Goal: Information Seeking & Learning: Learn about a topic

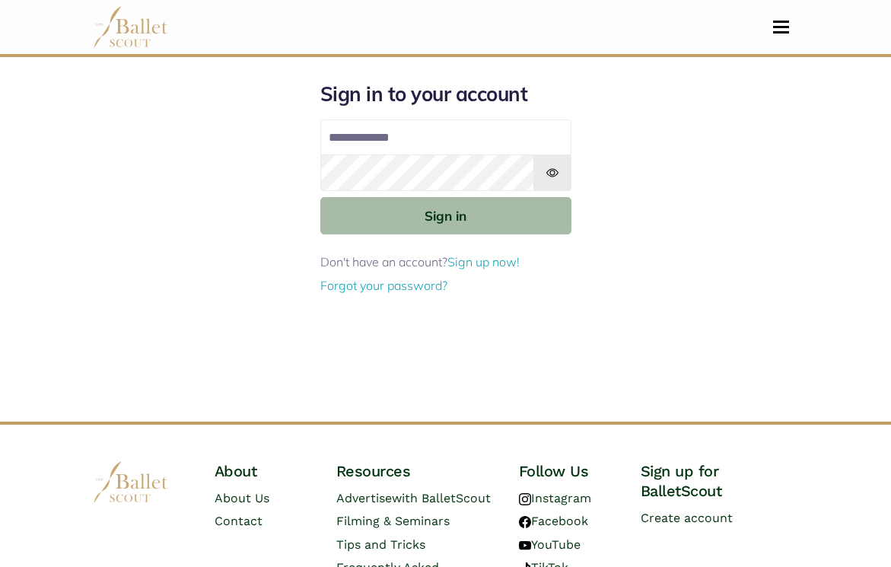
type input "**********"
click at [548, 172] on img at bounding box center [552, 172] width 38 height 37
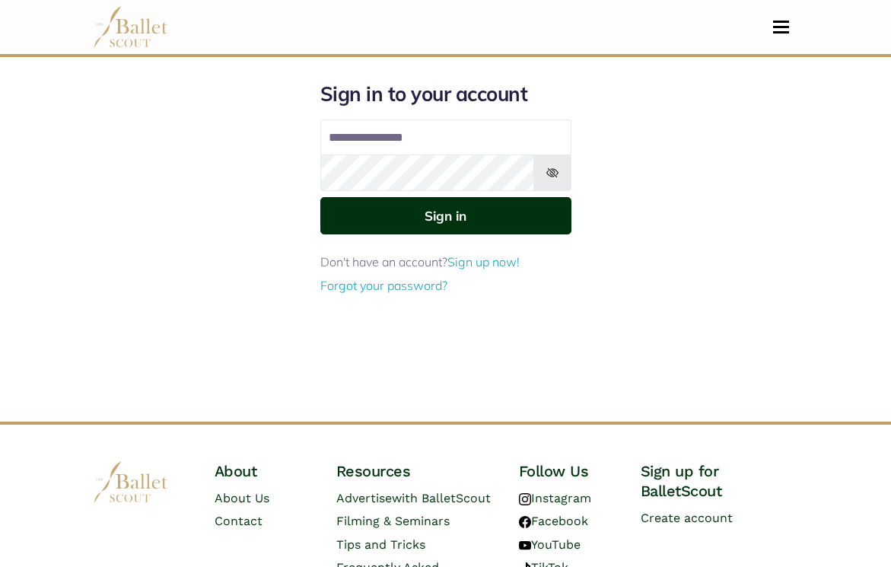
click at [486, 215] on button "Sign in" at bounding box center [445, 215] width 251 height 37
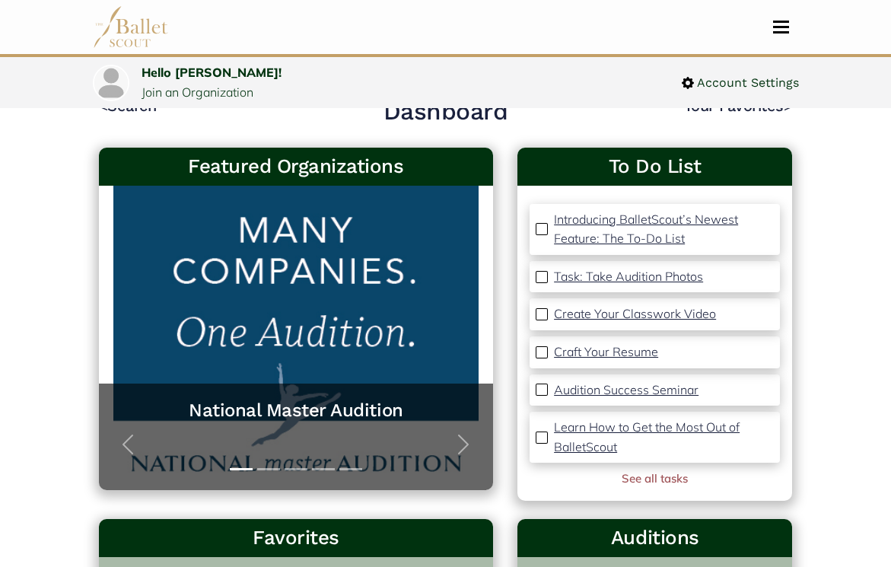
scroll to position [45, 0]
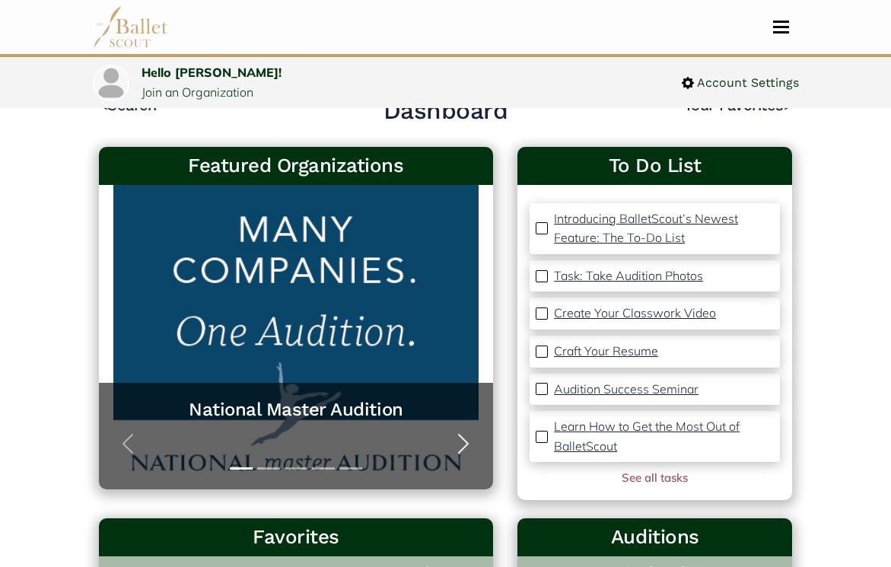
click at [450, 447] on button "Next" at bounding box center [463, 443] width 59 height 91
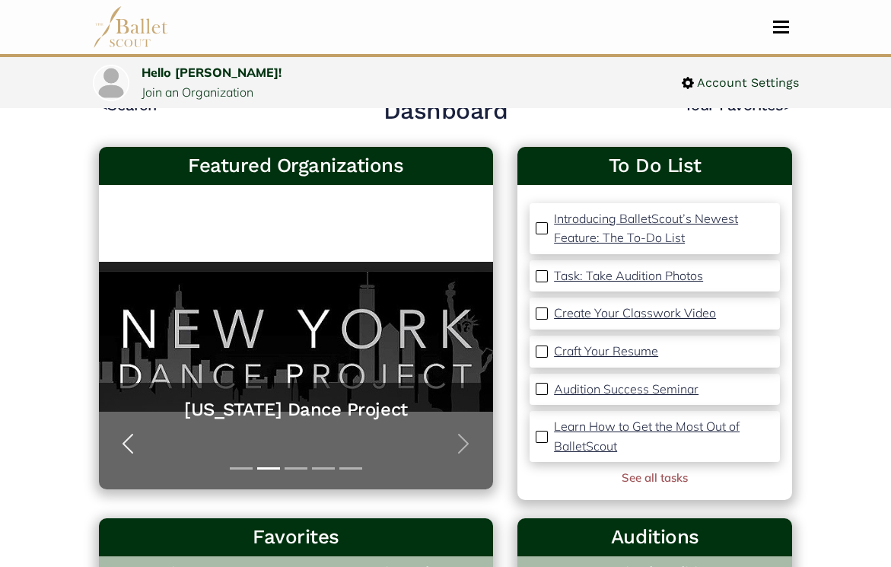
click at [126, 439] on span "button" at bounding box center [128, 444] width 24 height 24
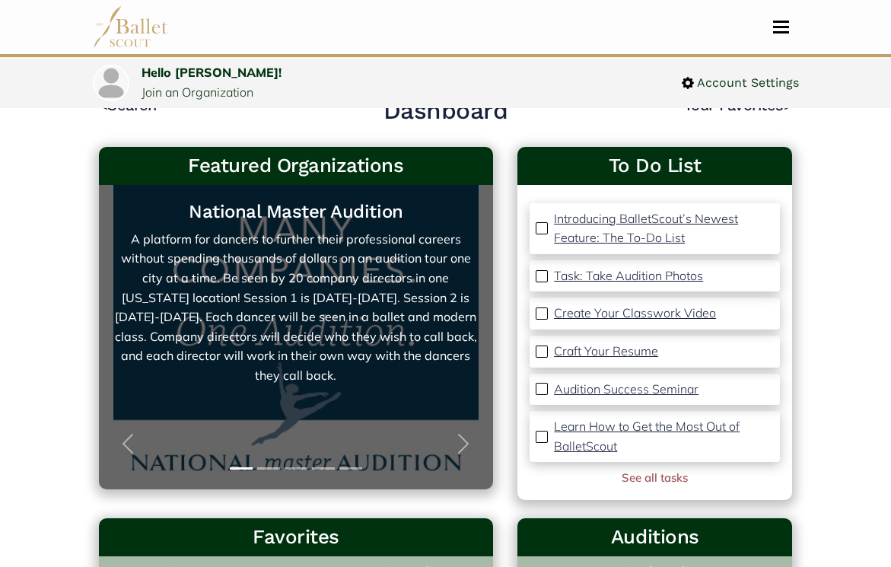
click at [301, 296] on link "National Master Audition A platform for dancers to further their professional c…" at bounding box center [296, 337] width 365 height 274
click at [293, 352] on link "National Master Audition A platform for dancers to further their professional c…" at bounding box center [296, 337] width 365 height 274
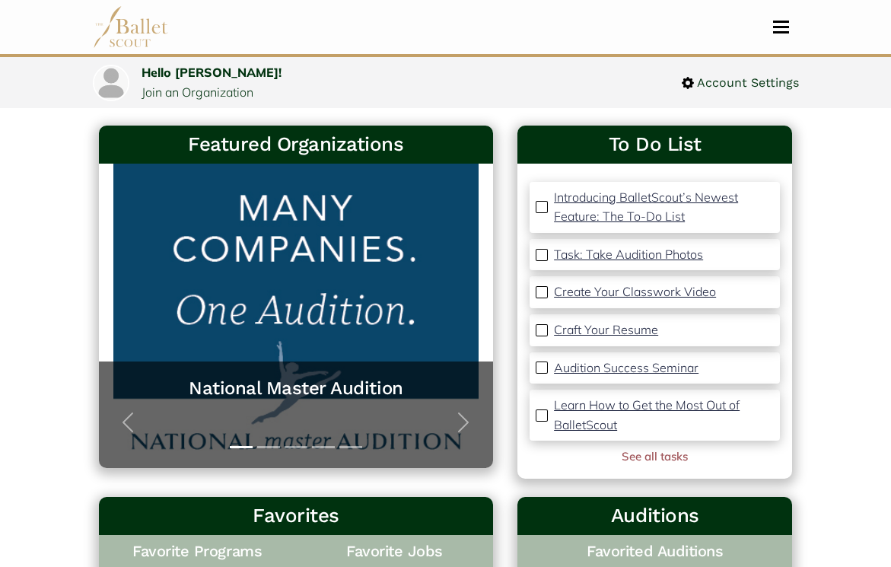
scroll to position [67, 0]
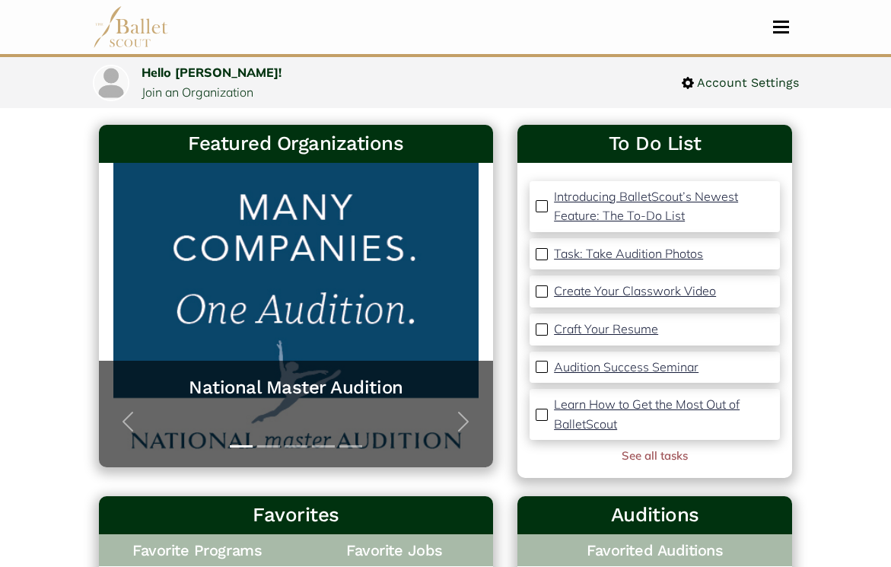
click at [676, 256] on p "Task: Take Audition Photos" at bounding box center [628, 253] width 149 height 15
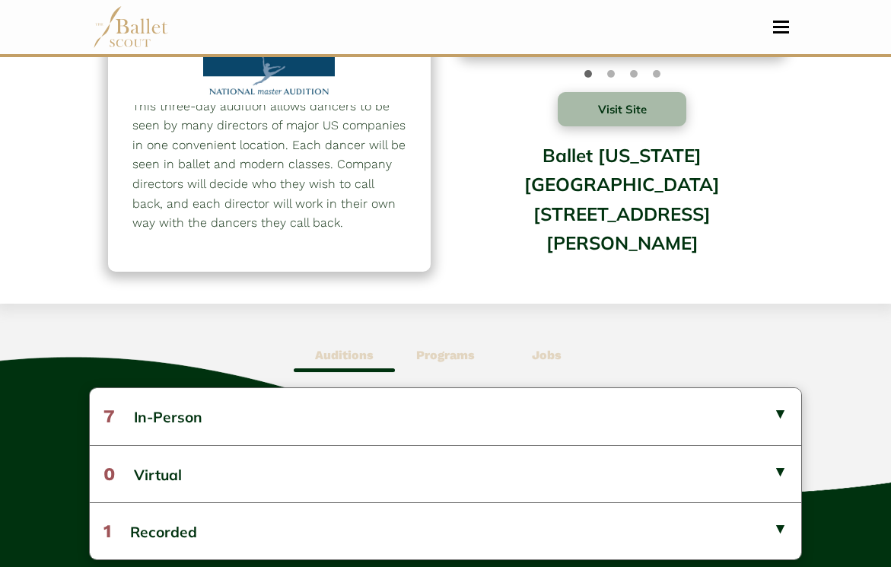
scroll to position [173, 0]
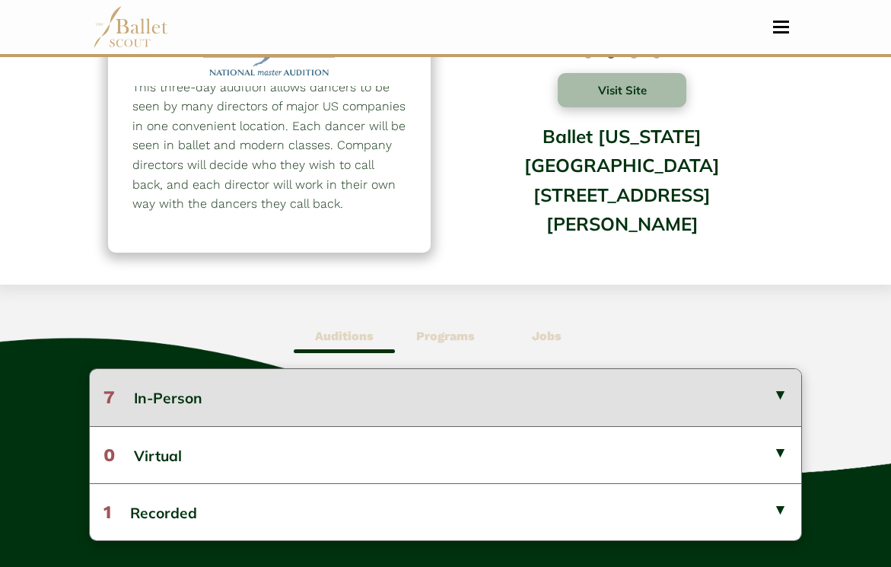
click at [583, 416] on button "7 In-Person" at bounding box center [446, 397] width 712 height 56
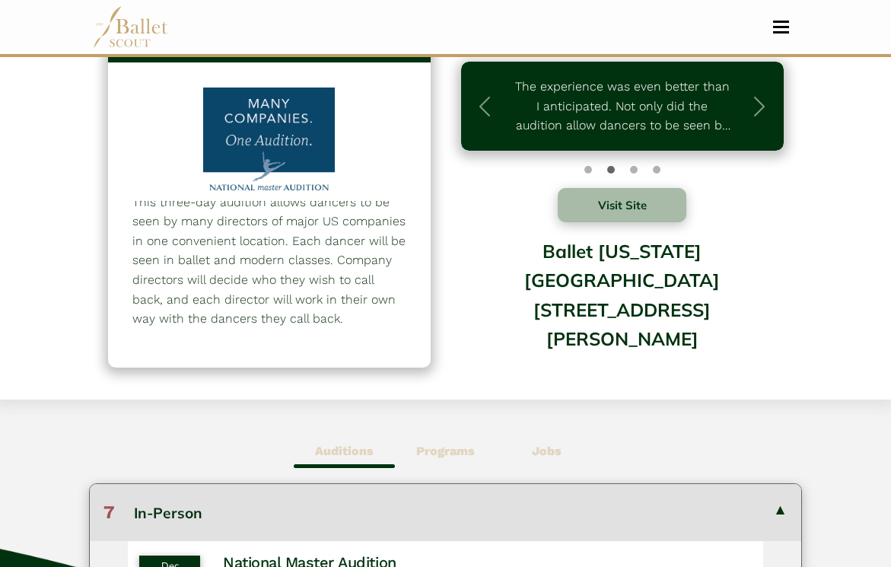
scroll to position [76, 0]
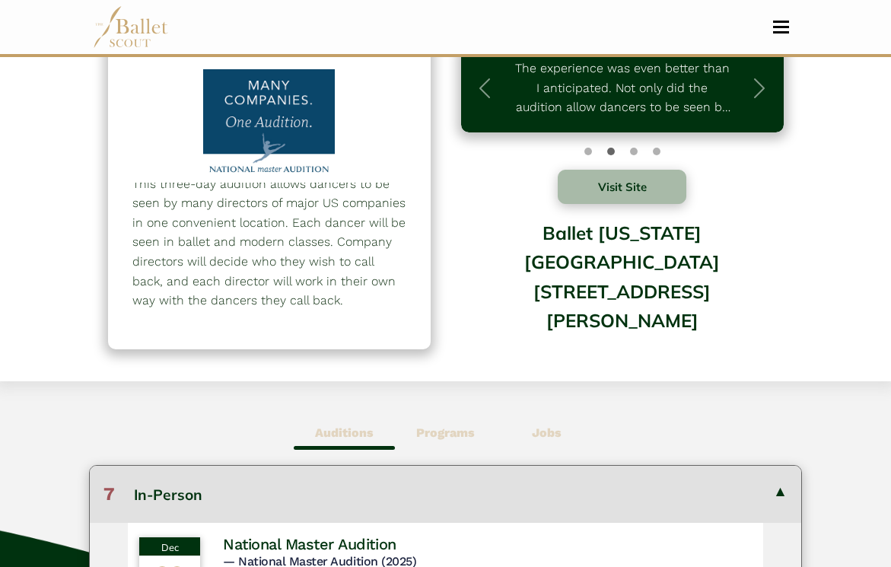
click at [456, 435] on b "Programs" at bounding box center [445, 432] width 59 height 14
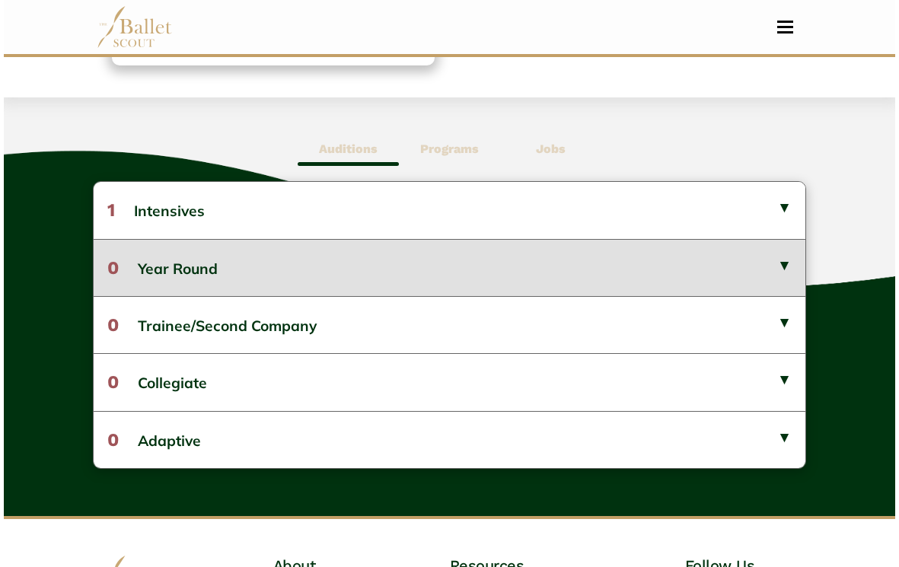
scroll to position [339, 0]
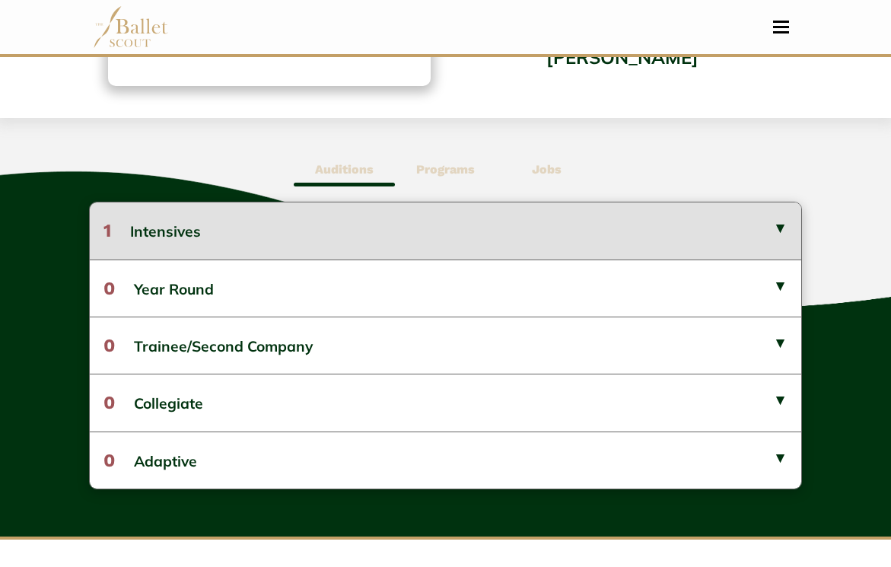
click at [742, 237] on button "1 Intensives" at bounding box center [446, 230] width 712 height 56
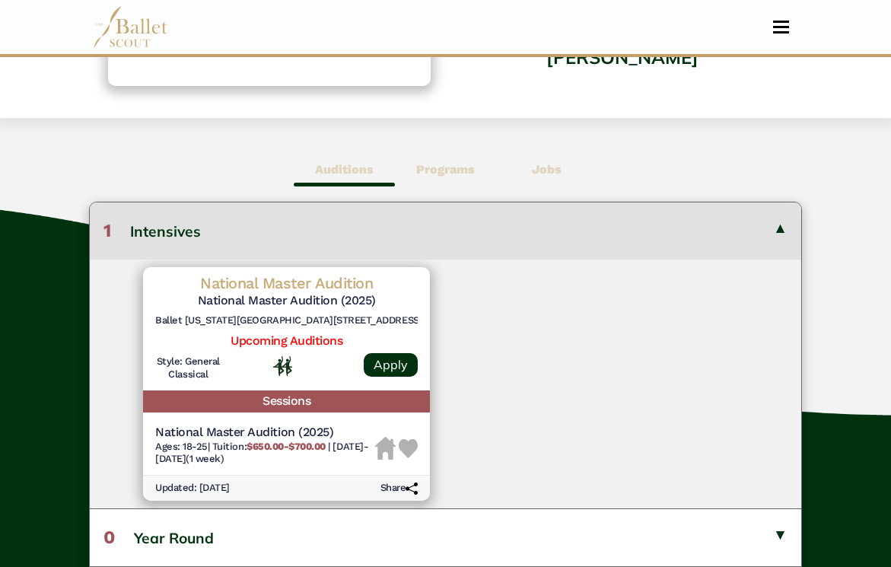
click at [246, 361] on div at bounding box center [286, 365] width 107 height 21
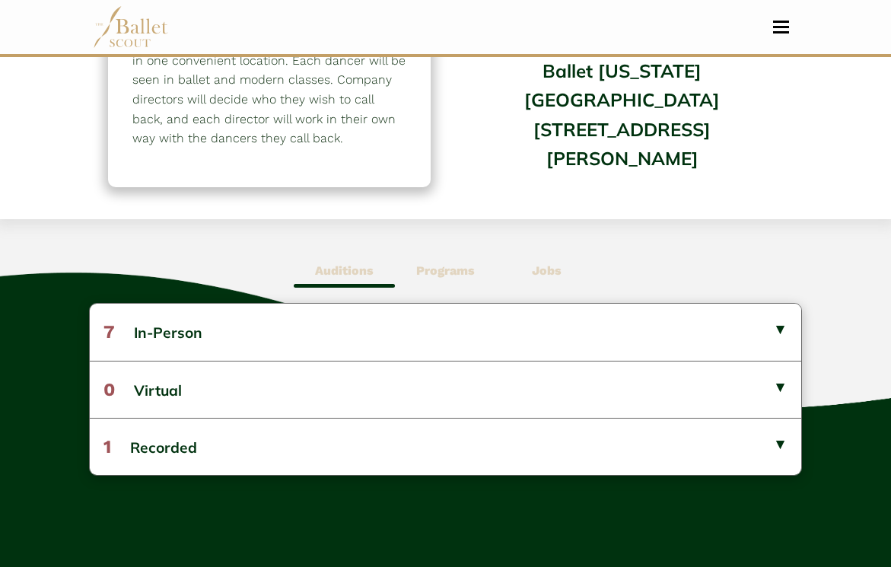
scroll to position [207, 0]
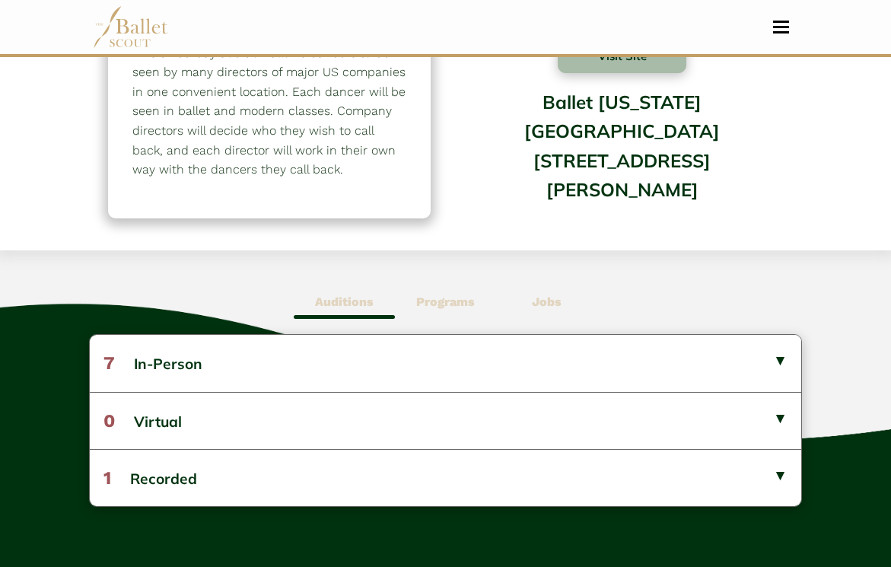
click at [451, 299] on b "Programs" at bounding box center [445, 302] width 59 height 14
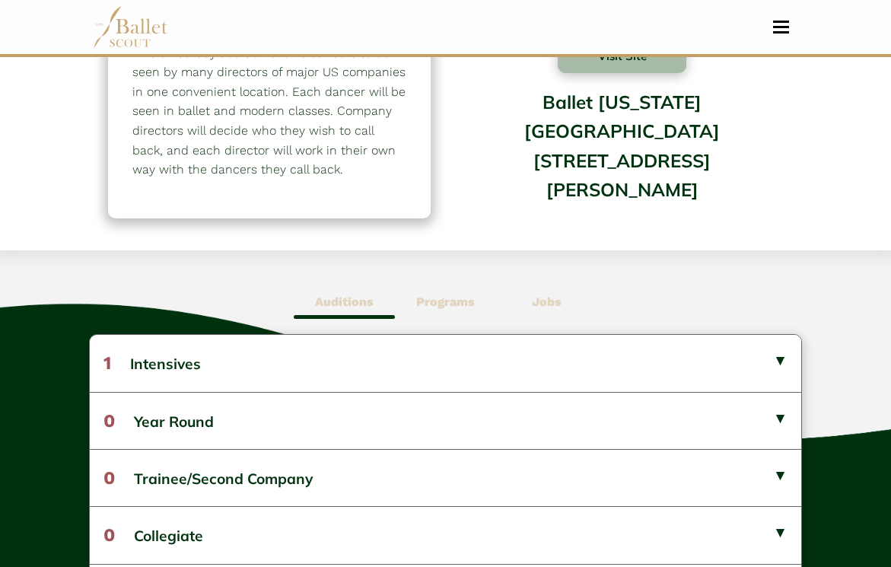
click at [549, 300] on b "Jobs" at bounding box center [547, 302] width 30 height 14
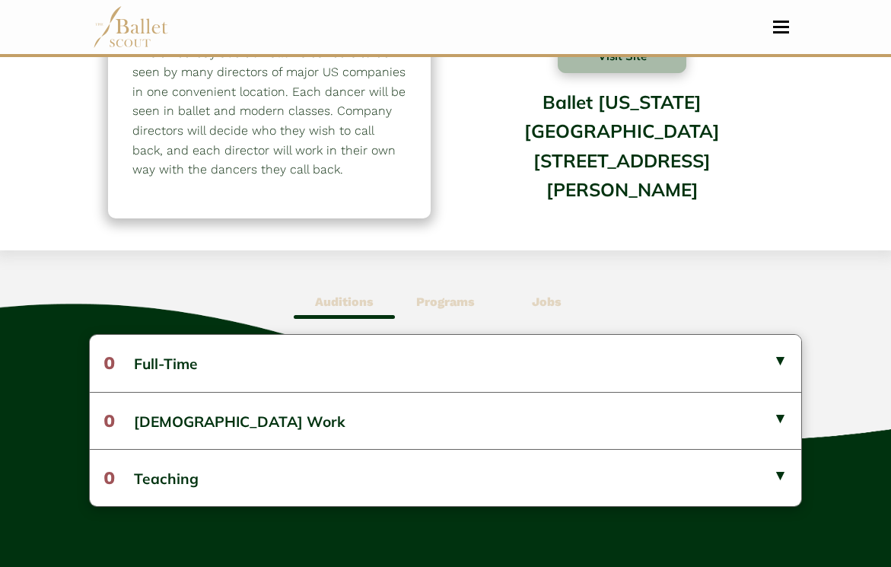
click at [355, 300] on b "Auditions" at bounding box center [344, 302] width 59 height 14
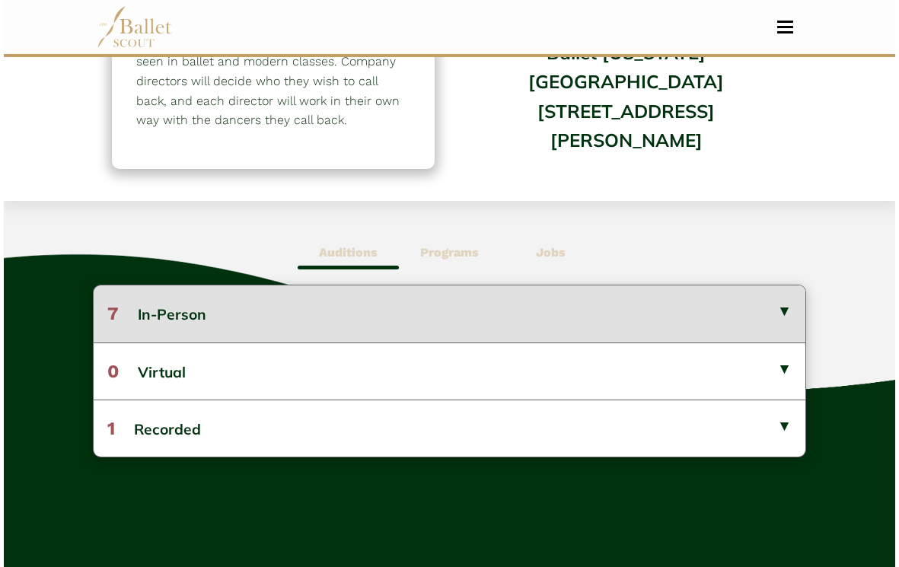
scroll to position [254, 0]
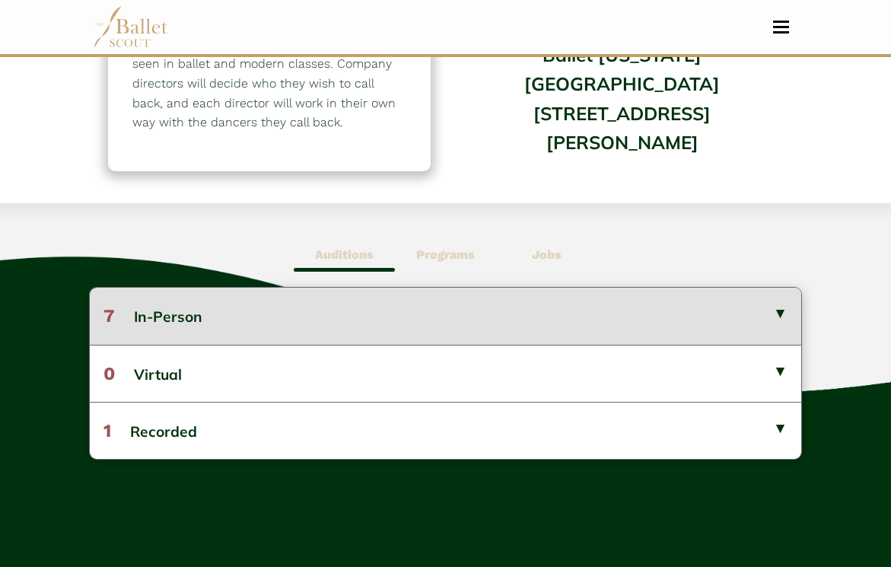
click at [349, 324] on button "7 In-Person" at bounding box center [446, 316] width 712 height 56
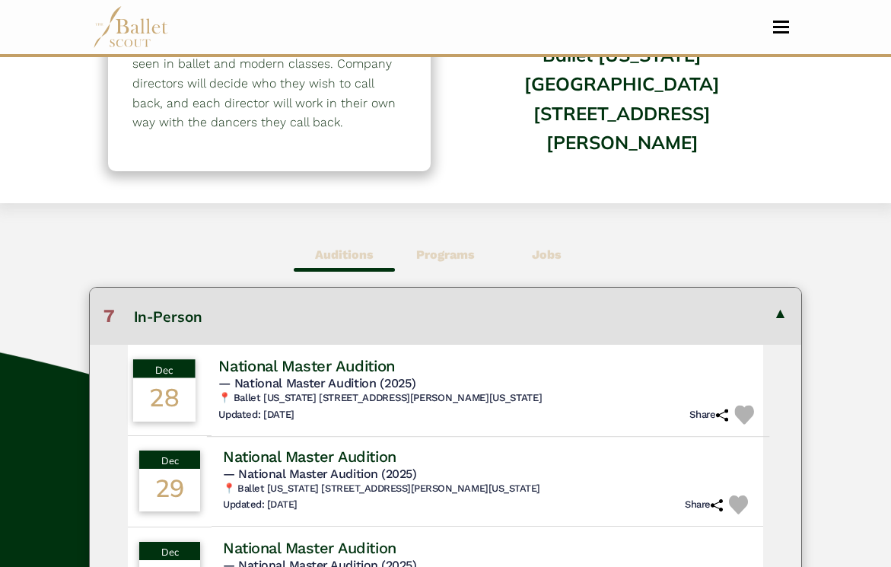
click at [346, 393] on h6 "📍 Ballet [US_STATE] [STREET_ADDRESS][PERSON_NAME][US_STATE]" at bounding box center [488, 397] width 540 height 13
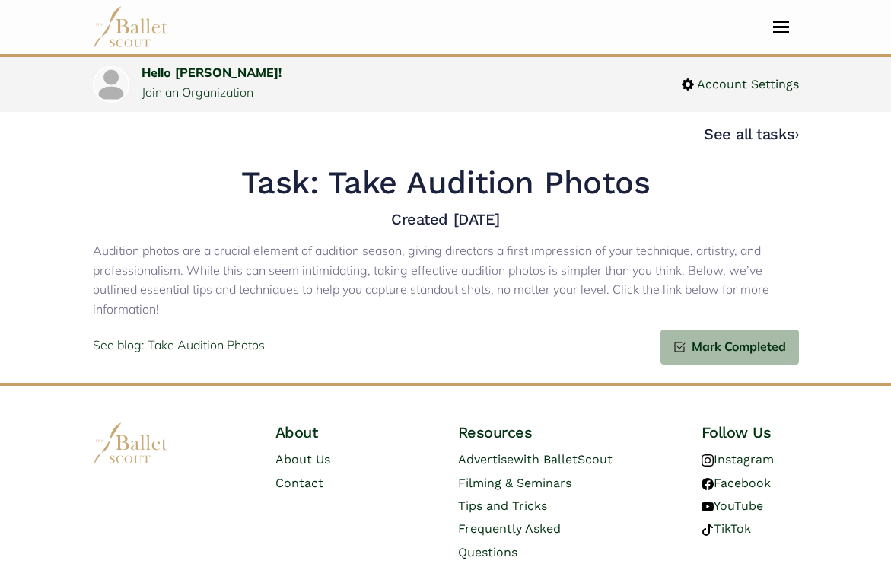
click at [782, 37] on nav "Dashboard Profile Search Organizations Programs Auditions Jobs" at bounding box center [446, 27] width 706 height 54
click at [777, 26] on span "Toggle navigation" at bounding box center [781, 27] width 16 height 2
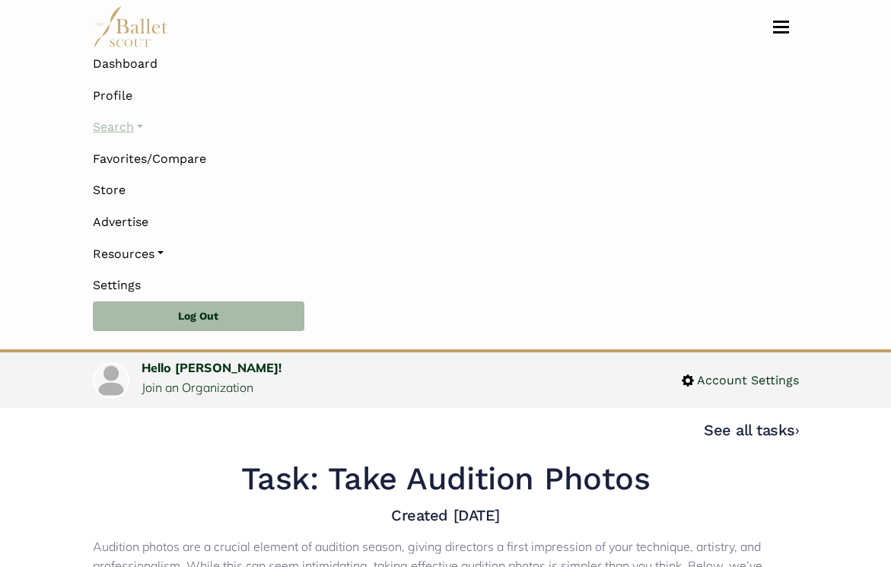
click at [132, 125] on link "Search" at bounding box center [446, 127] width 706 height 32
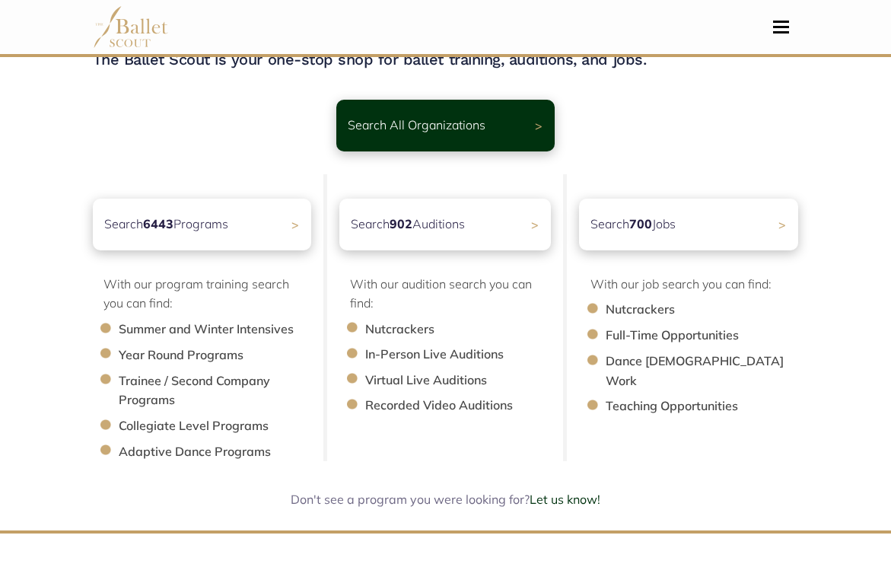
scroll to position [72, 0]
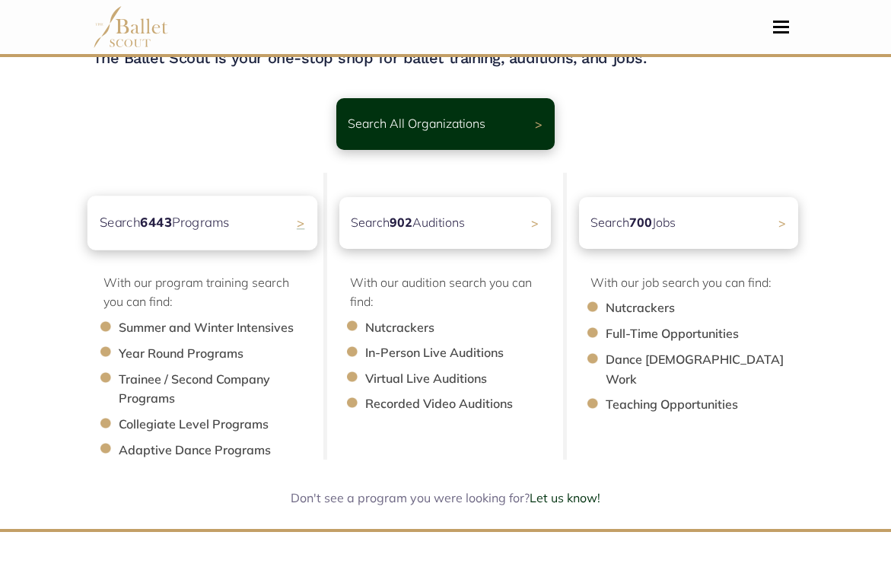
click at [193, 224] on p "Search 6443 Programs" at bounding box center [164, 222] width 130 height 21
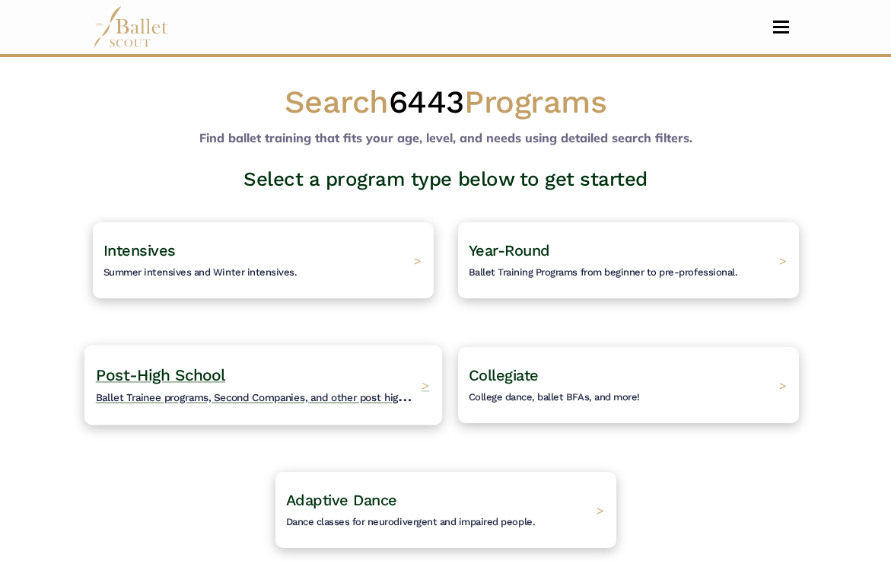
click at [161, 383] on span "Post-High School" at bounding box center [159, 374] width 129 height 19
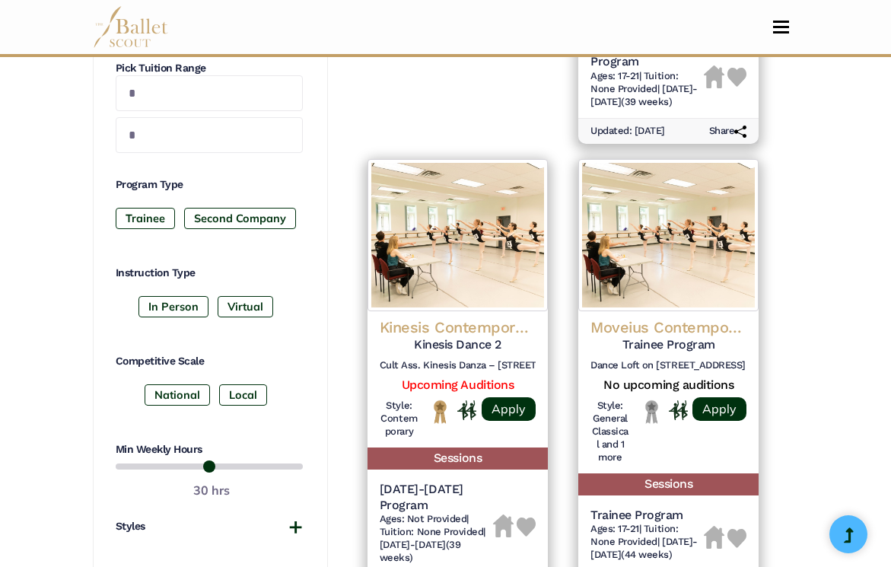
scroll to position [633, 0]
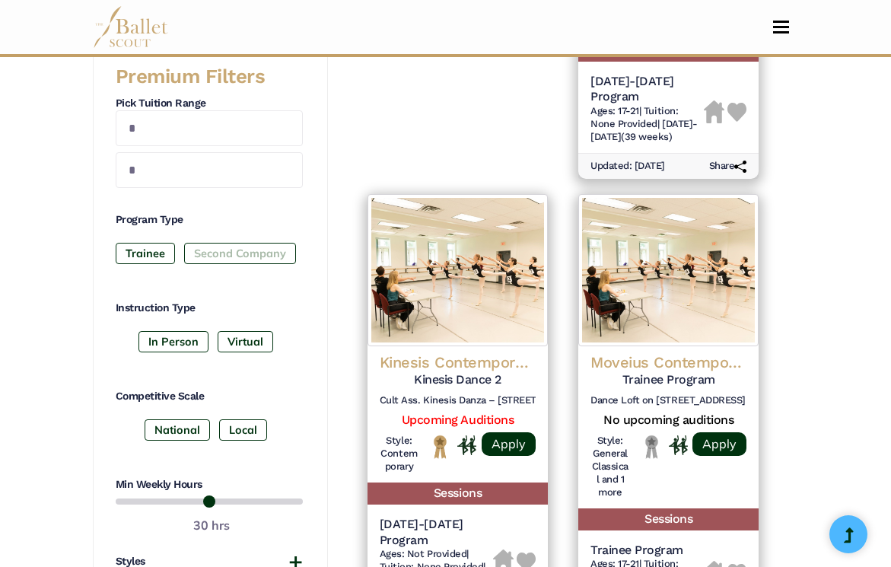
click at [221, 256] on label "Second Company" at bounding box center [240, 253] width 112 height 21
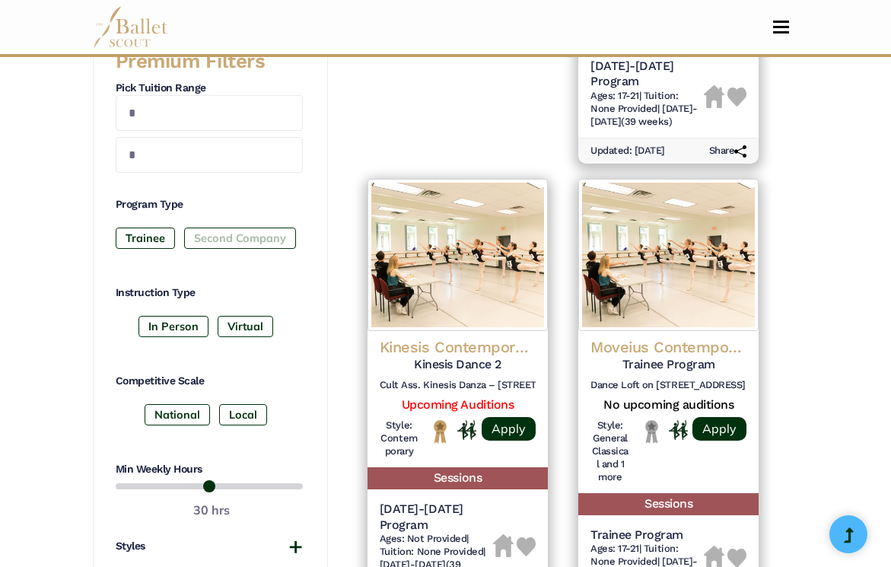
scroll to position [656, 0]
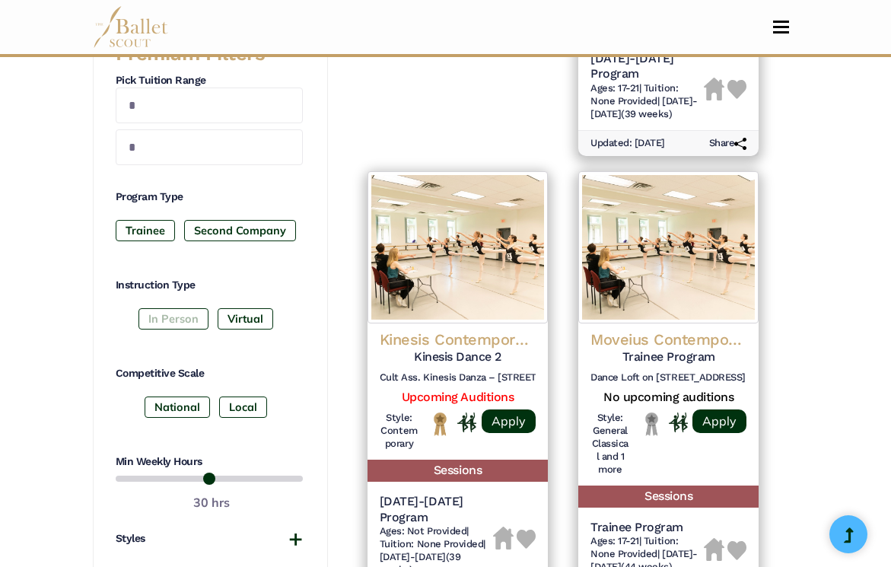
click at [183, 311] on label "In Person" at bounding box center [174, 318] width 70 height 21
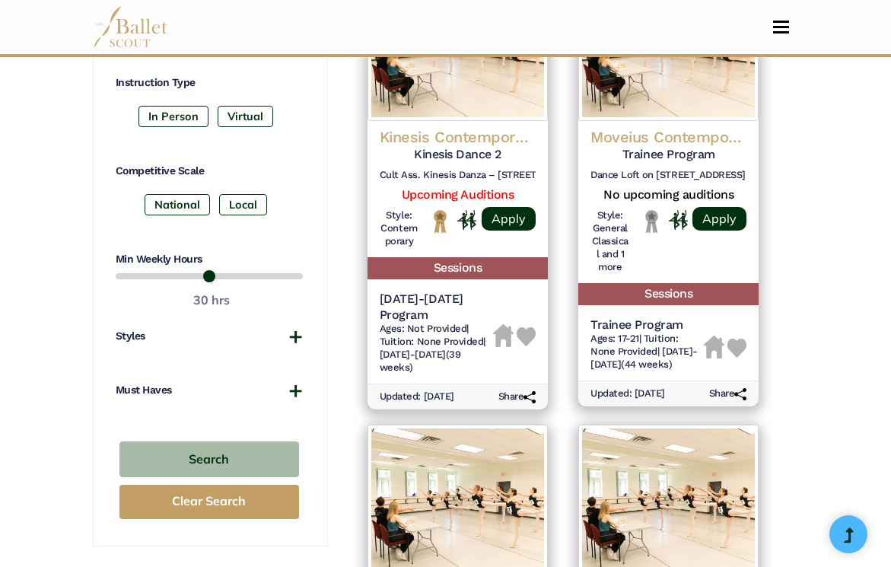
scroll to position [860, 0]
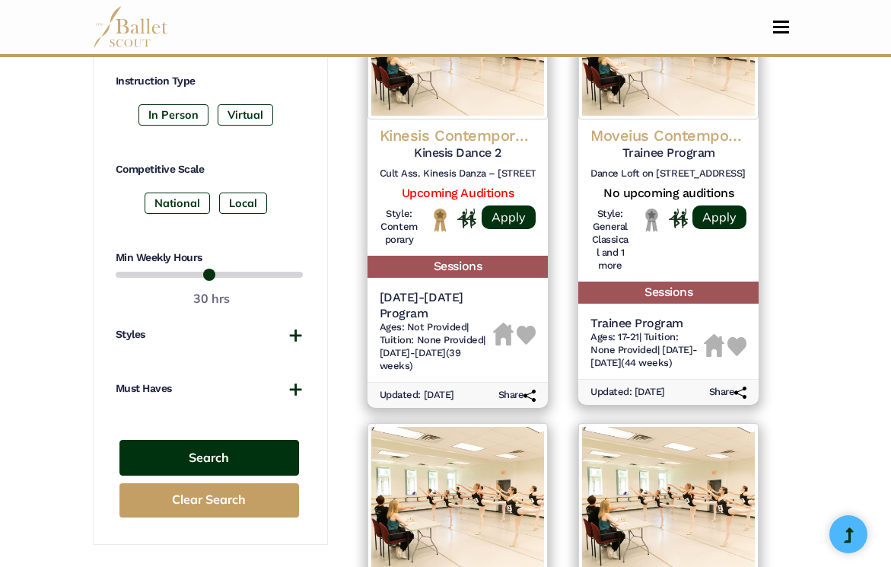
click at [200, 465] on button "Search" at bounding box center [209, 458] width 180 height 36
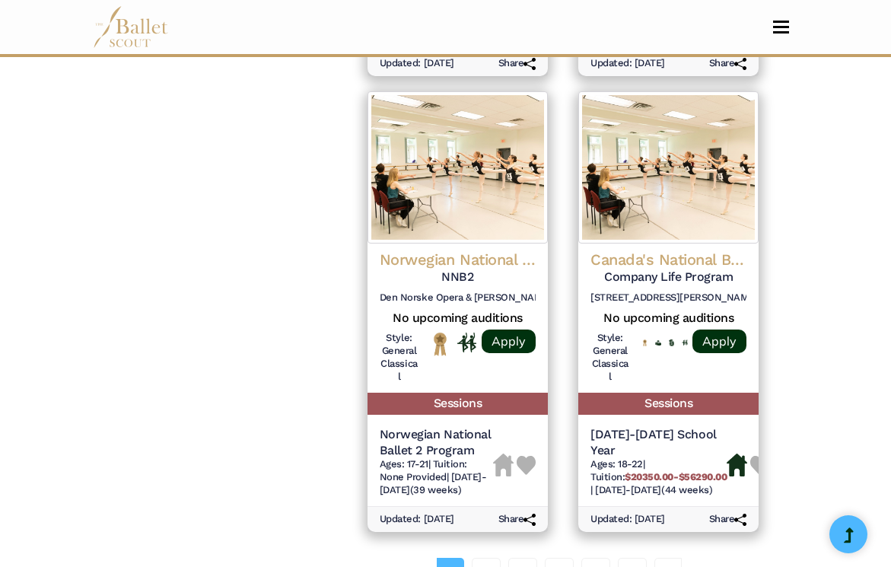
scroll to position [2204, 0]
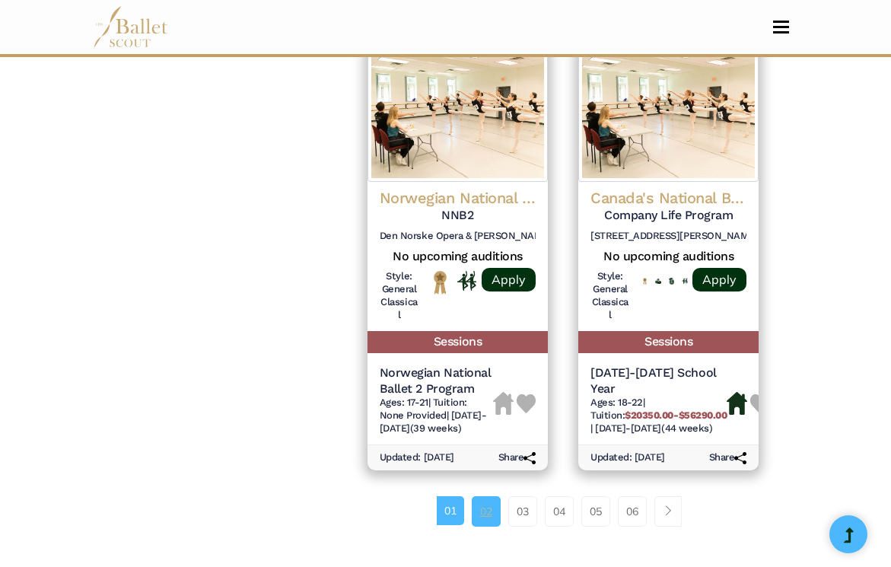
click at [485, 496] on link "02" at bounding box center [486, 511] width 29 height 30
click at [490, 496] on link "02" at bounding box center [486, 511] width 29 height 30
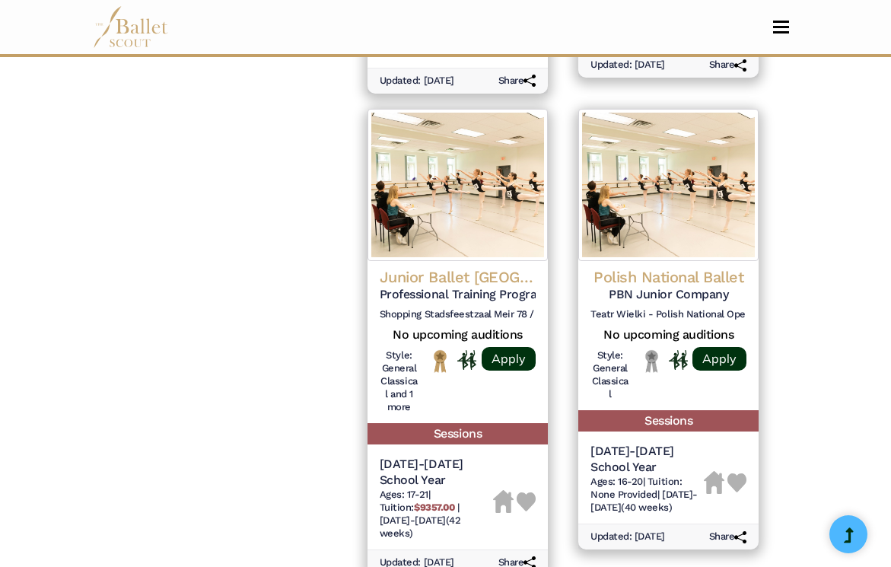
scroll to position [2152, 0]
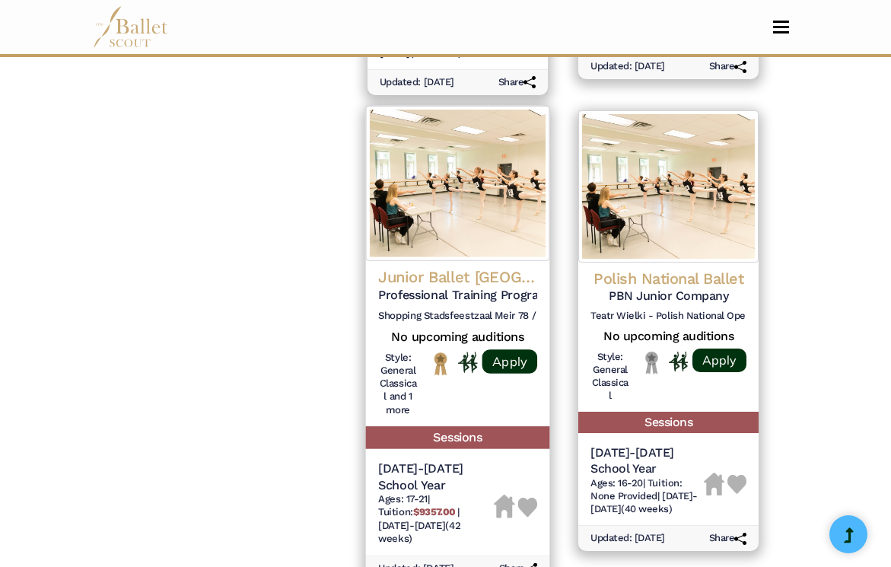
click at [458, 267] on div "Junior Ballet Antwerp Professional Training Program Shopping Stadsfeestzaal Mei…" at bounding box center [457, 298] width 159 height 62
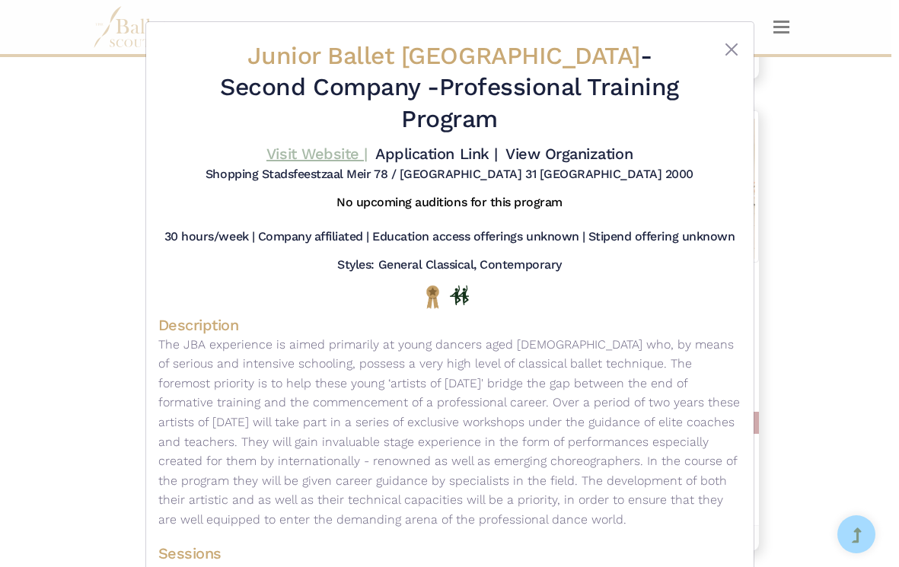
click at [313, 145] on link "Visit Website |" at bounding box center [316, 154] width 101 height 18
click at [728, 48] on button "Close" at bounding box center [731, 49] width 18 height 18
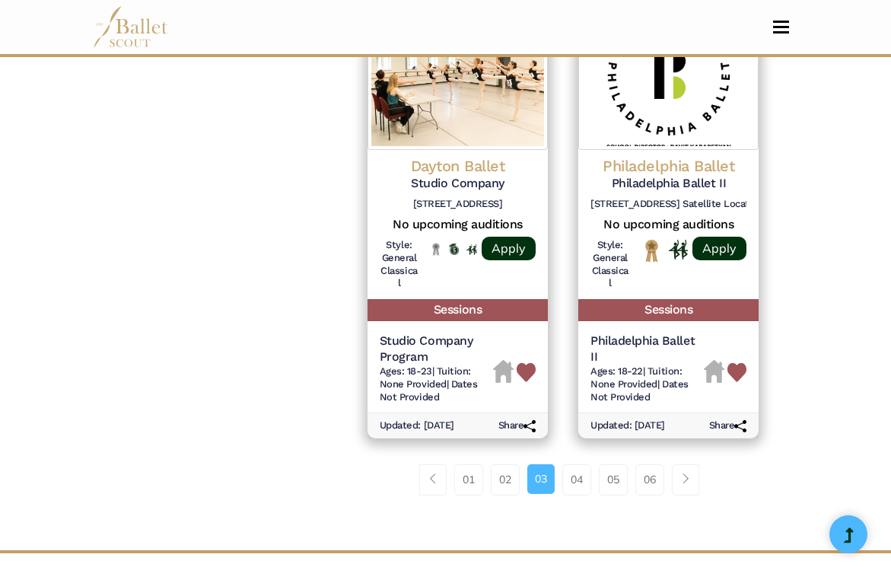
scroll to position [2217, 0]
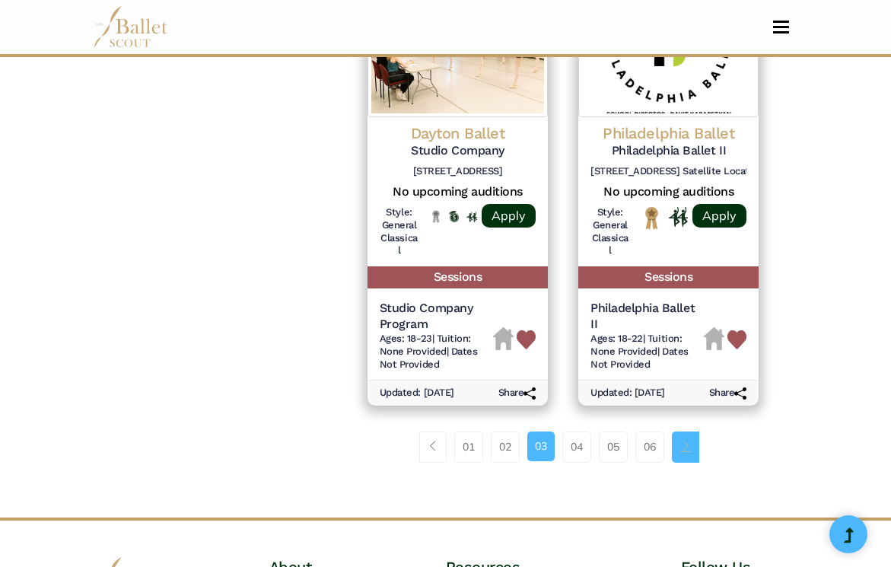
click at [686, 441] on span "Page navigation example" at bounding box center [685, 446] width 11 height 11
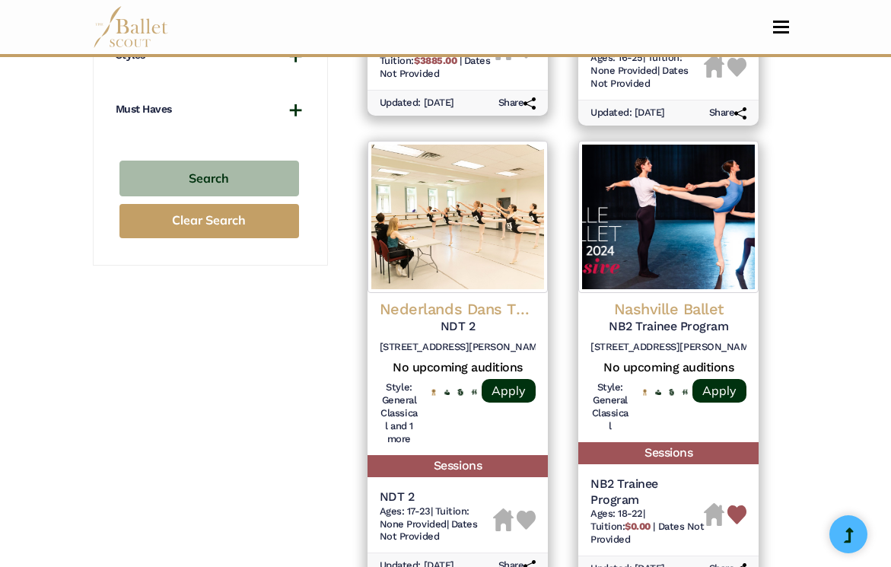
scroll to position [1146, 0]
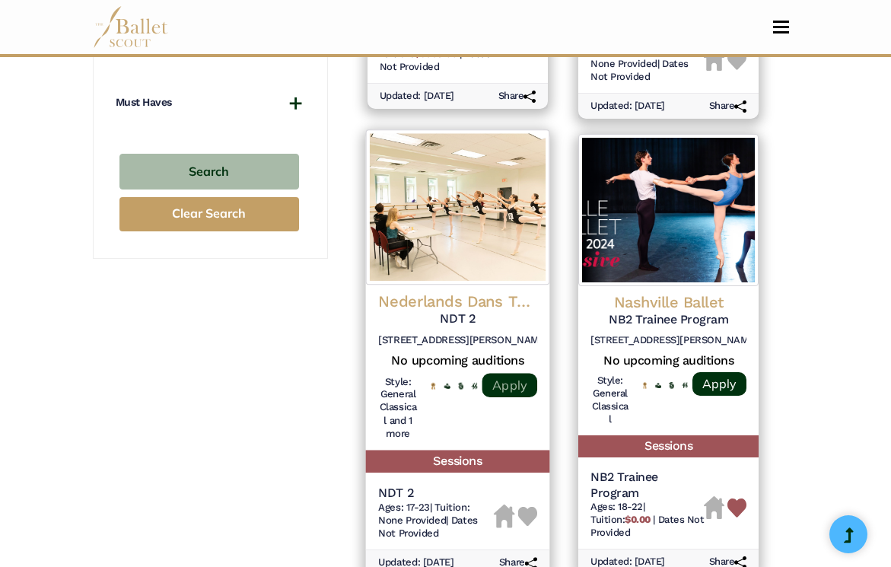
click at [511, 377] on link "Apply" at bounding box center [509, 385] width 55 height 24
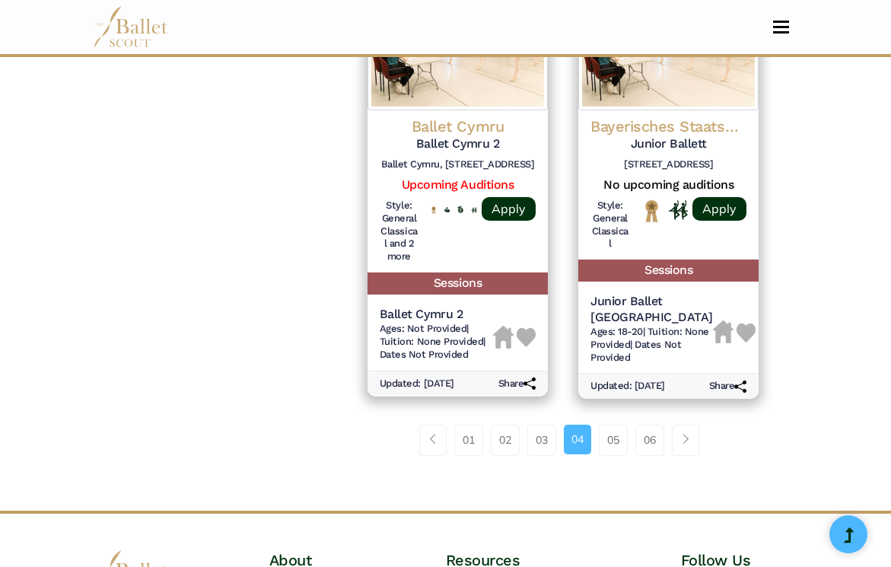
scroll to position [2236, 0]
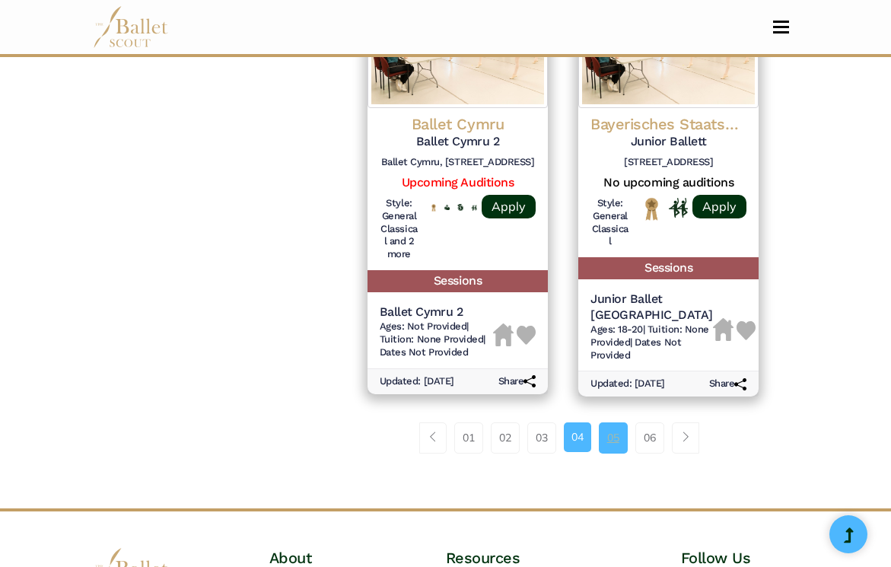
click at [615, 422] on link "05" at bounding box center [613, 437] width 29 height 30
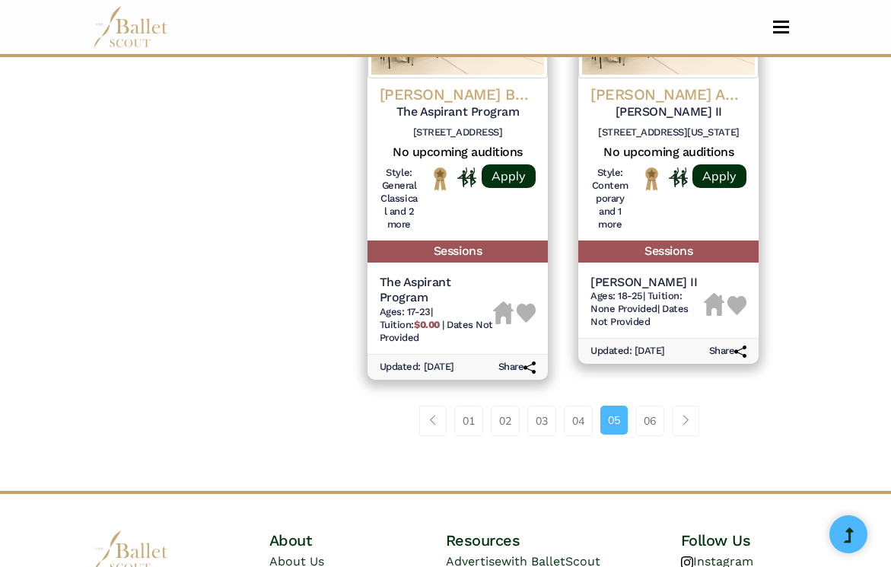
scroll to position [2260, 0]
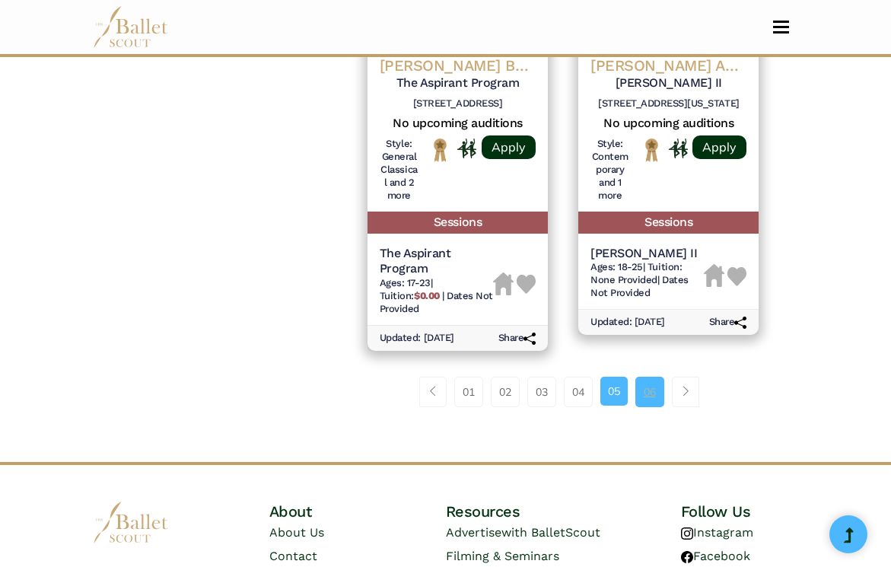
click at [652, 377] on link "06" at bounding box center [649, 392] width 29 height 30
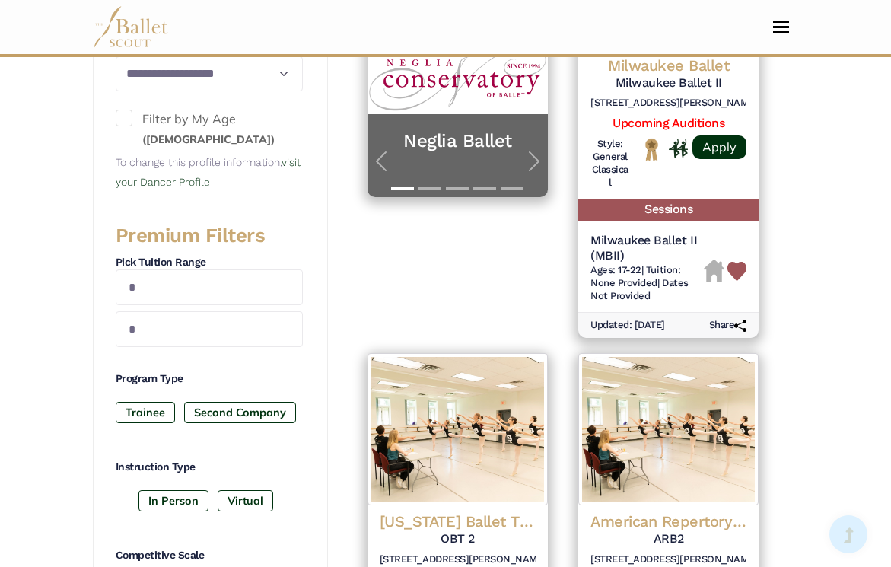
scroll to position [719, 0]
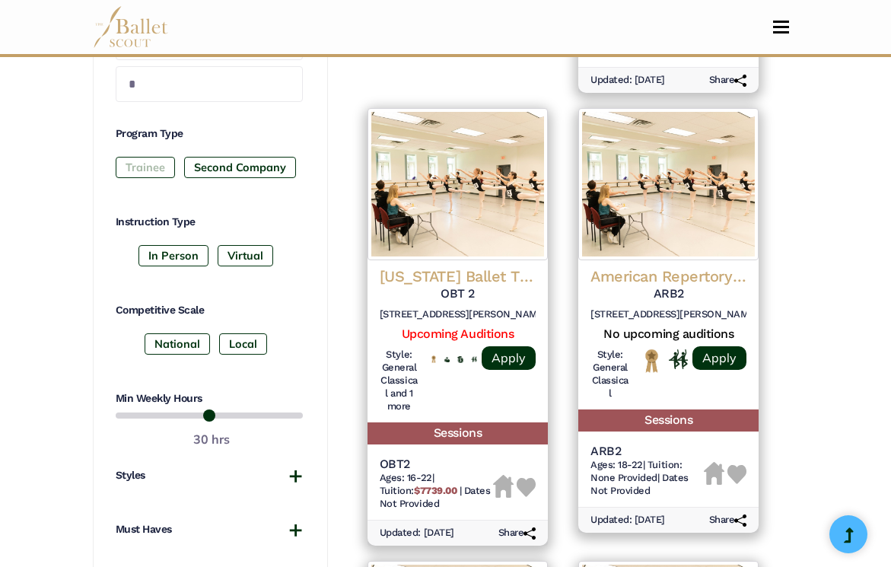
click at [155, 171] on label "Trainee" at bounding box center [145, 167] width 59 height 21
click at [239, 170] on label "Second Company" at bounding box center [240, 167] width 112 height 21
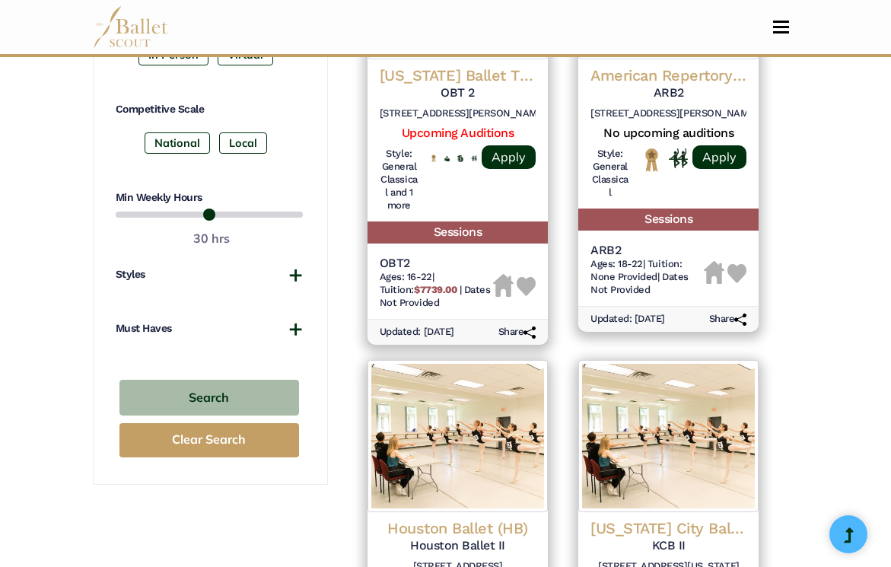
scroll to position [1014, 0]
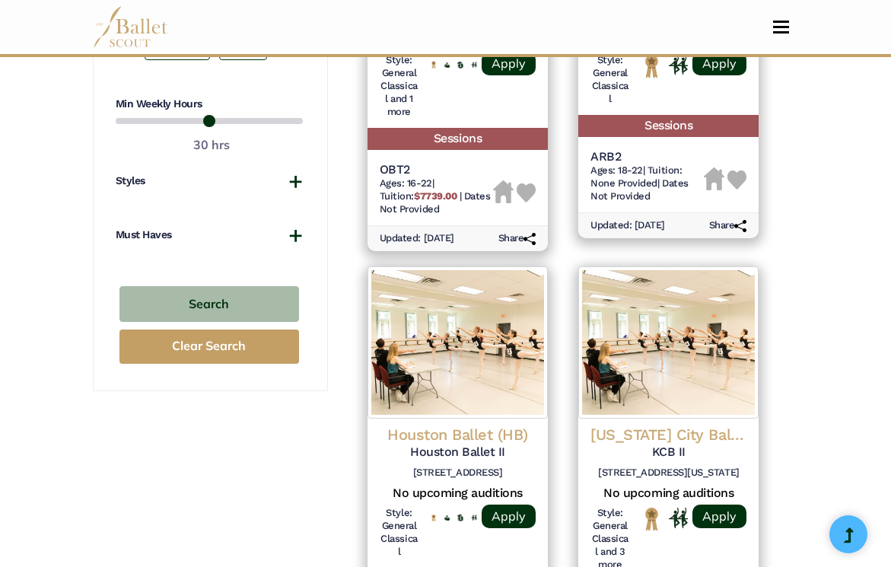
drag, startPoint x: 253, startPoint y: 115, endPoint x: 212, endPoint y: 119, distance: 42.0
type input "**"
click at [212, 119] on input "range" at bounding box center [209, 121] width 187 height 18
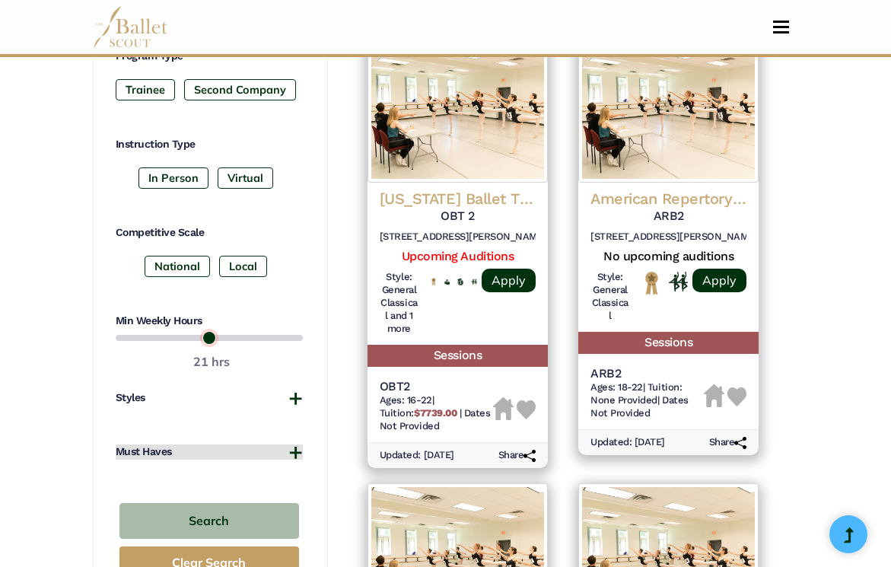
scroll to position [775, 0]
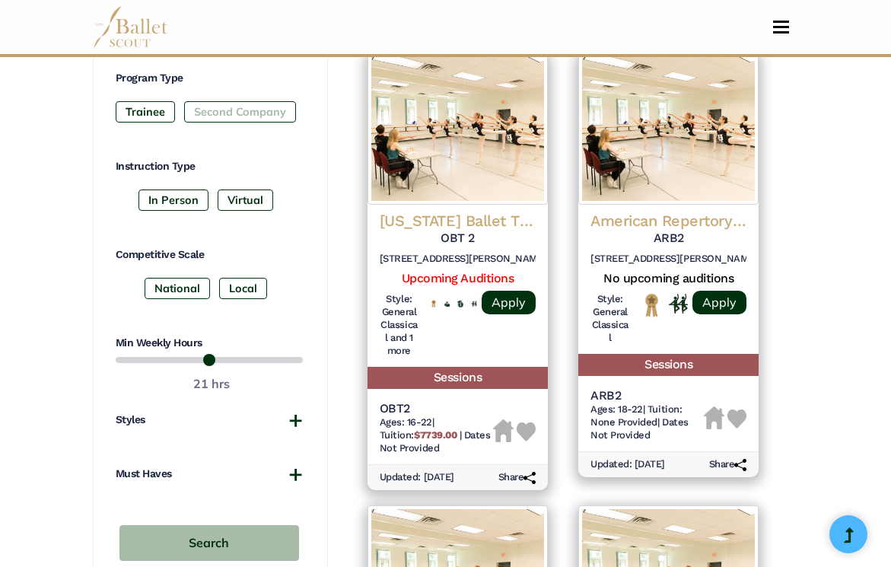
click at [242, 119] on label "Second Company" at bounding box center [240, 111] width 112 height 21
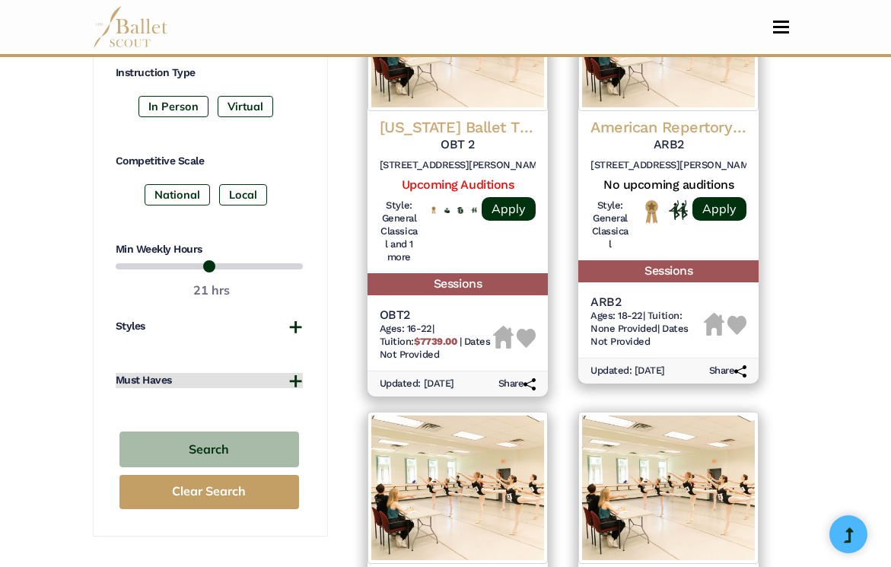
scroll to position [912, 0]
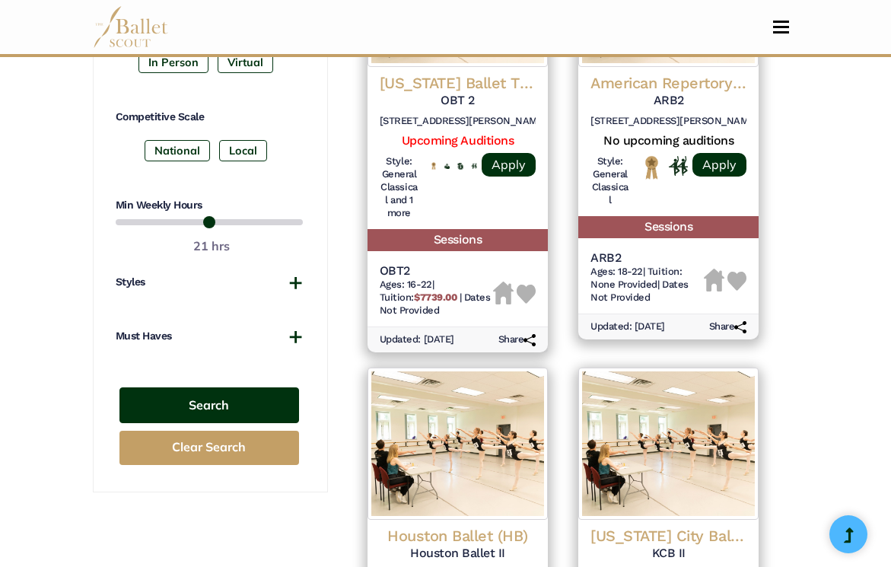
click at [224, 406] on button "Search" at bounding box center [209, 405] width 180 height 36
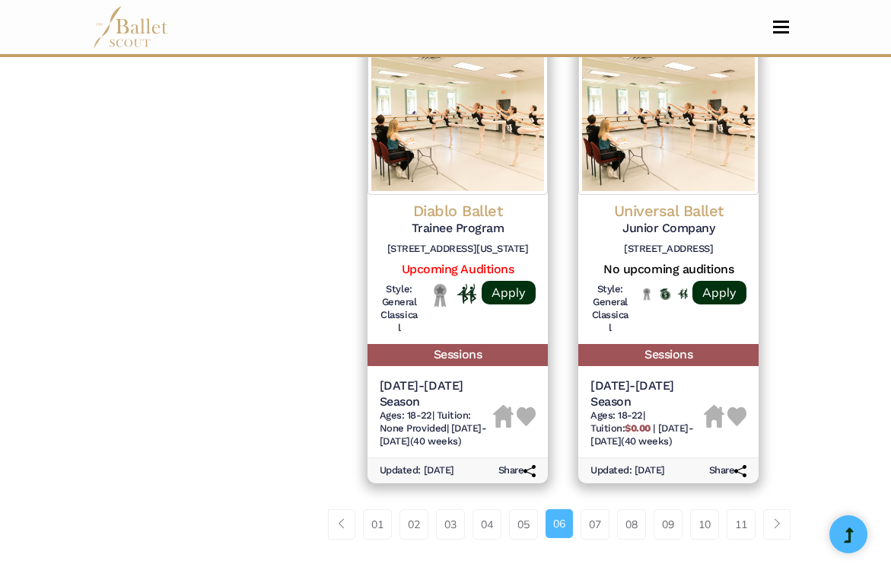
scroll to position [2196, 0]
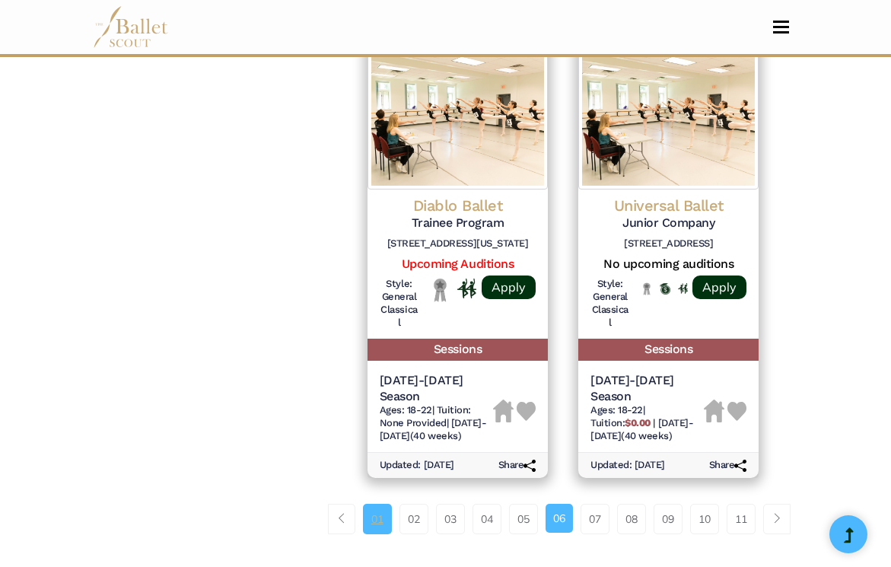
click at [373, 504] on link "01" at bounding box center [377, 519] width 29 height 30
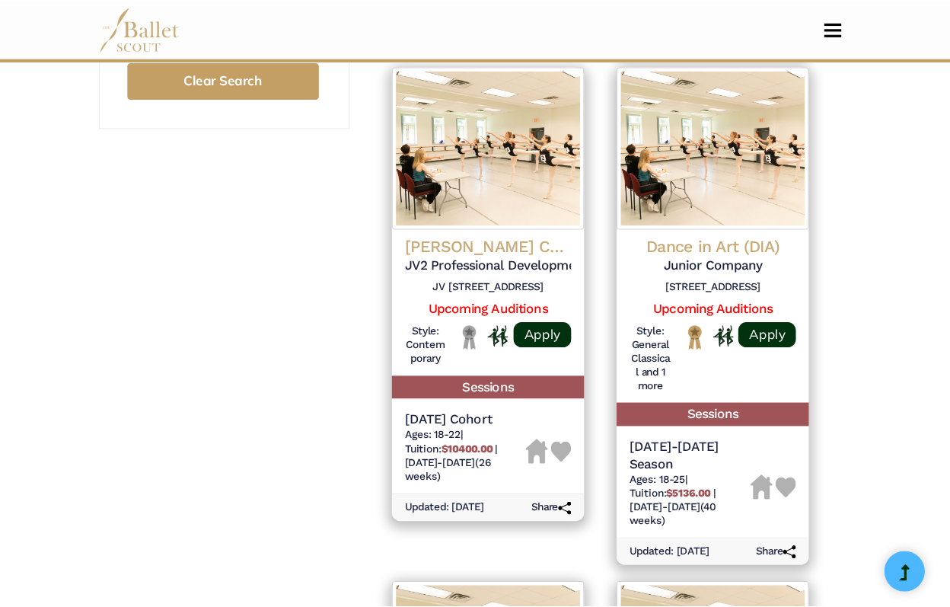
scroll to position [1291, 0]
